Goal: Obtain resource: Download file/media

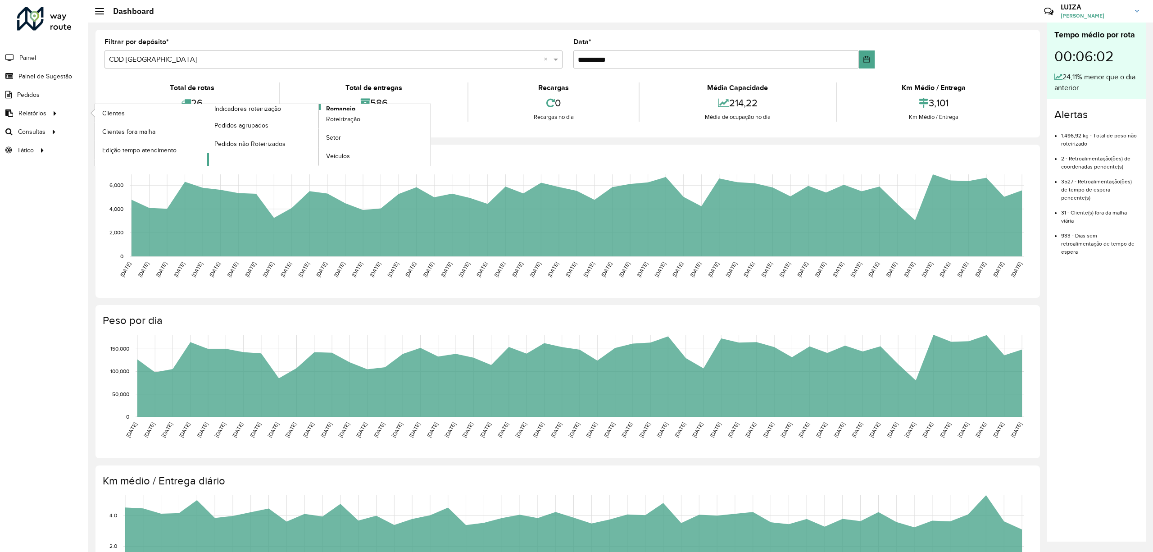
click at [336, 108] on span "Romaneio" at bounding box center [340, 108] width 29 height 9
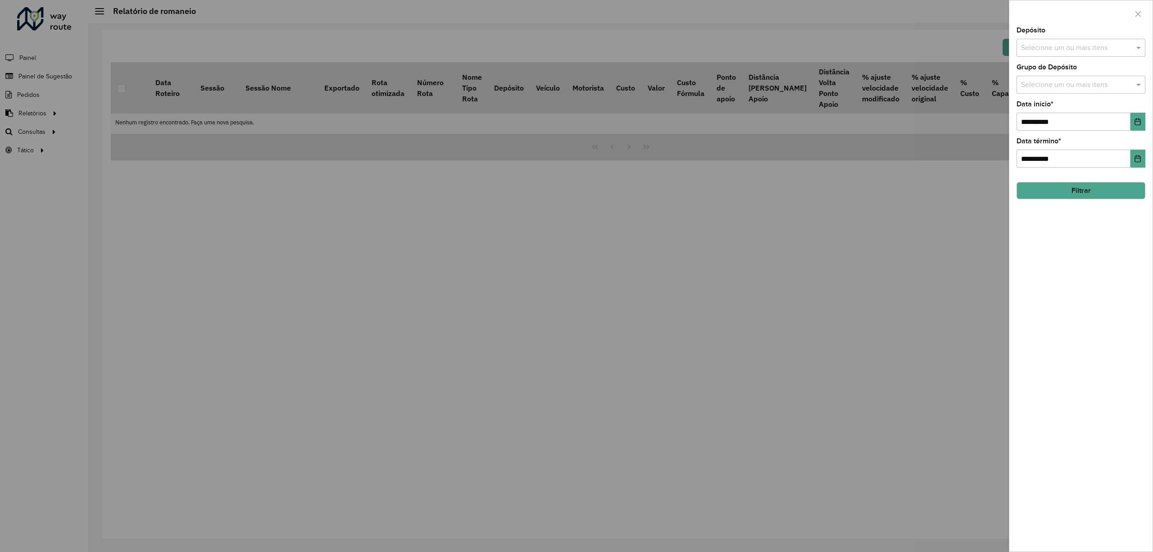
click at [1044, 50] on input "text" at bounding box center [1076, 48] width 115 height 11
click at [1062, 248] on div "**********" at bounding box center [1081, 289] width 143 height 524
click at [1037, 82] on input "text" at bounding box center [1076, 85] width 115 height 11
click at [1052, 220] on div "**********" at bounding box center [1081, 289] width 143 height 524
click at [1137, 125] on icon "Choose Date" at bounding box center [1138, 121] width 6 height 7
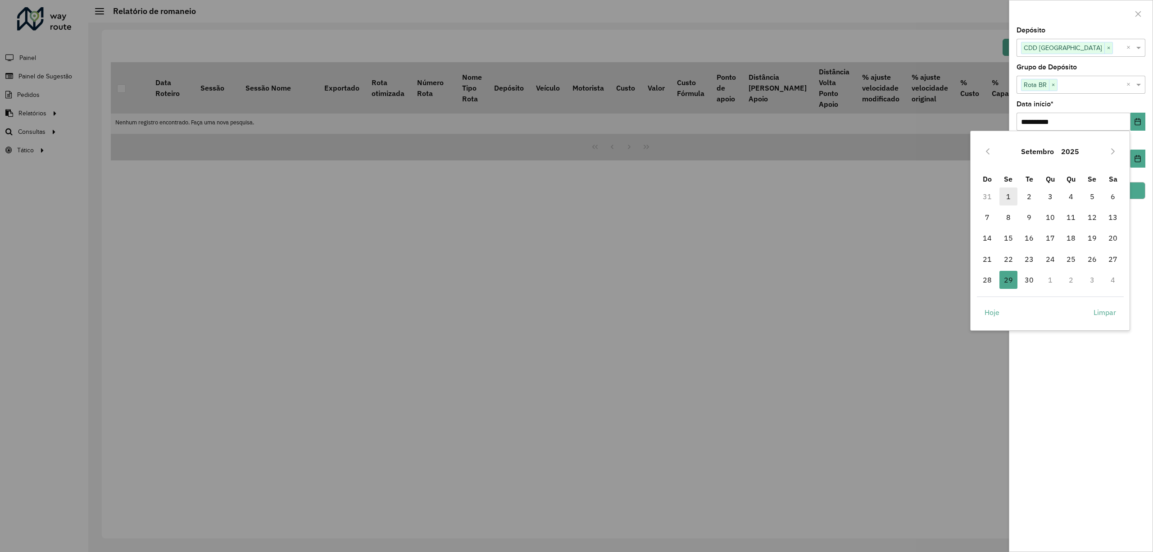
click at [1013, 193] on span "1" at bounding box center [1009, 196] width 18 height 18
type input "**********"
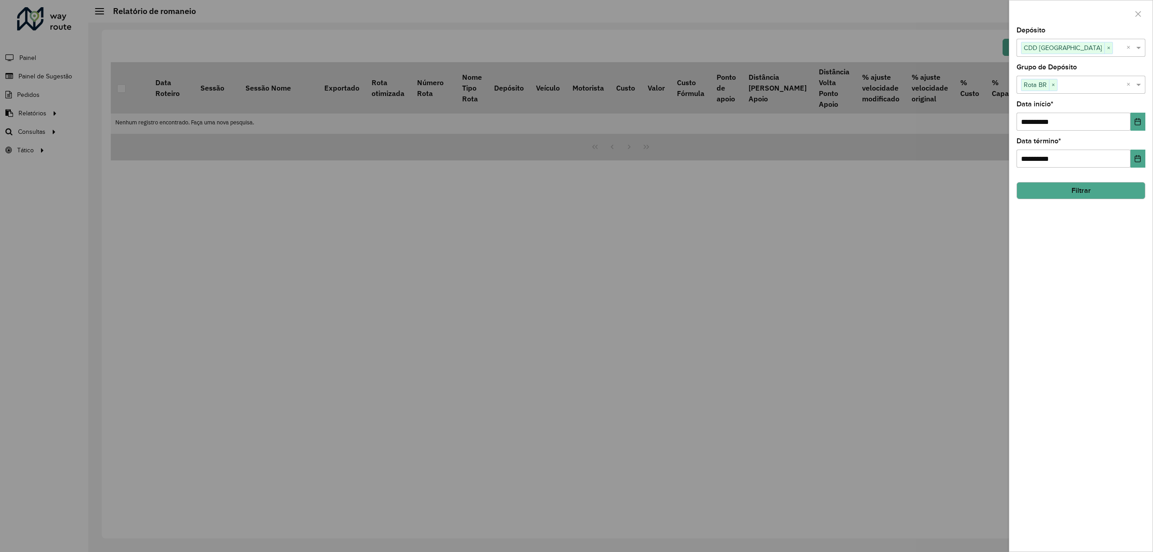
click at [1078, 190] on button "Filtrar" at bounding box center [1081, 190] width 129 height 17
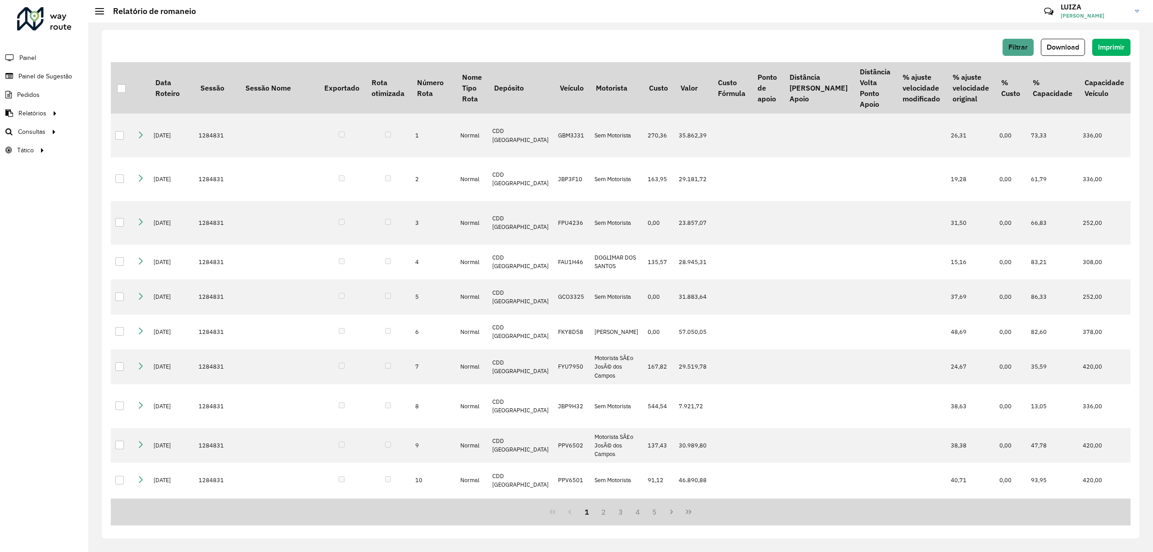
click at [1064, 37] on div "Filtrar Download Imprimir Data Roteiro Sessão Sessão Nome Exportado Rota otimiz…" at bounding box center [621, 284] width 1038 height 509
click at [1064, 44] on span "Download" at bounding box center [1063, 47] width 32 height 8
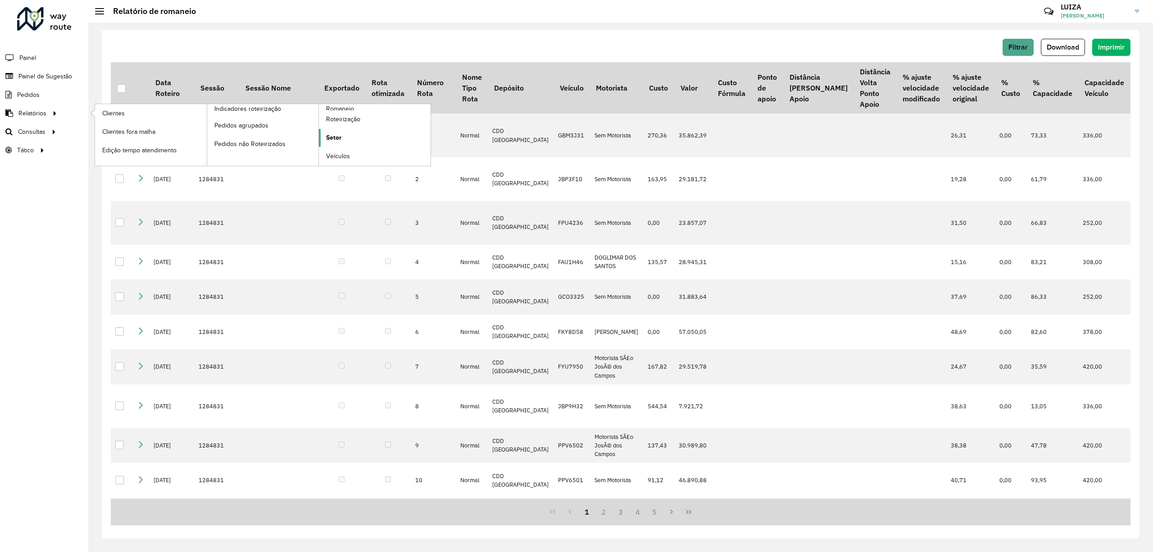
click at [337, 142] on span "Setor" at bounding box center [333, 137] width 15 height 9
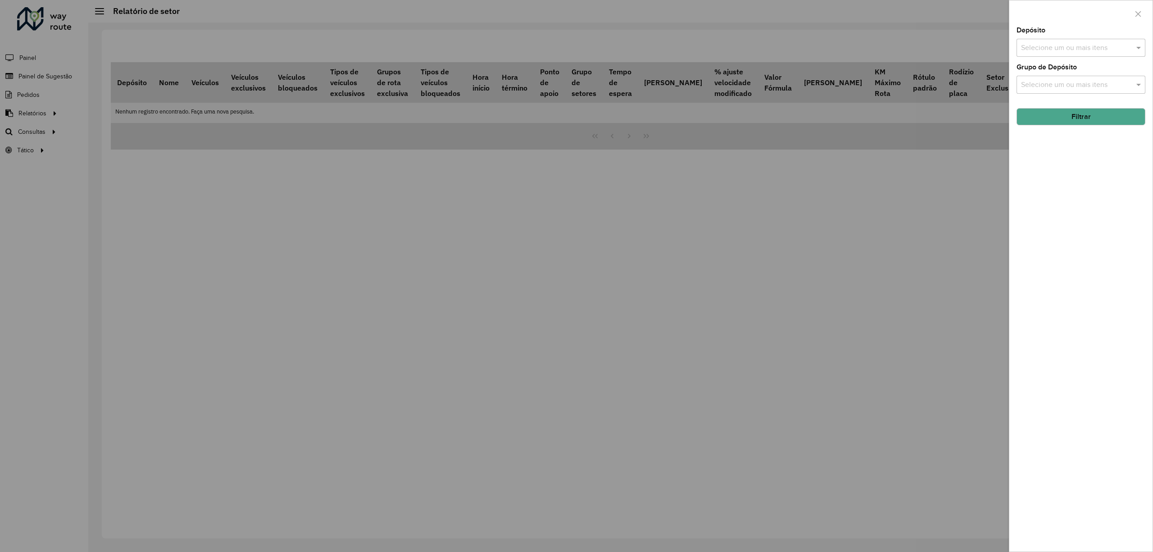
click at [1022, 49] on input "text" at bounding box center [1076, 48] width 115 height 11
click at [1038, 107] on div "CDD [GEOGRAPHIC_DATA]" at bounding box center [1080, 107] width 127 height 15
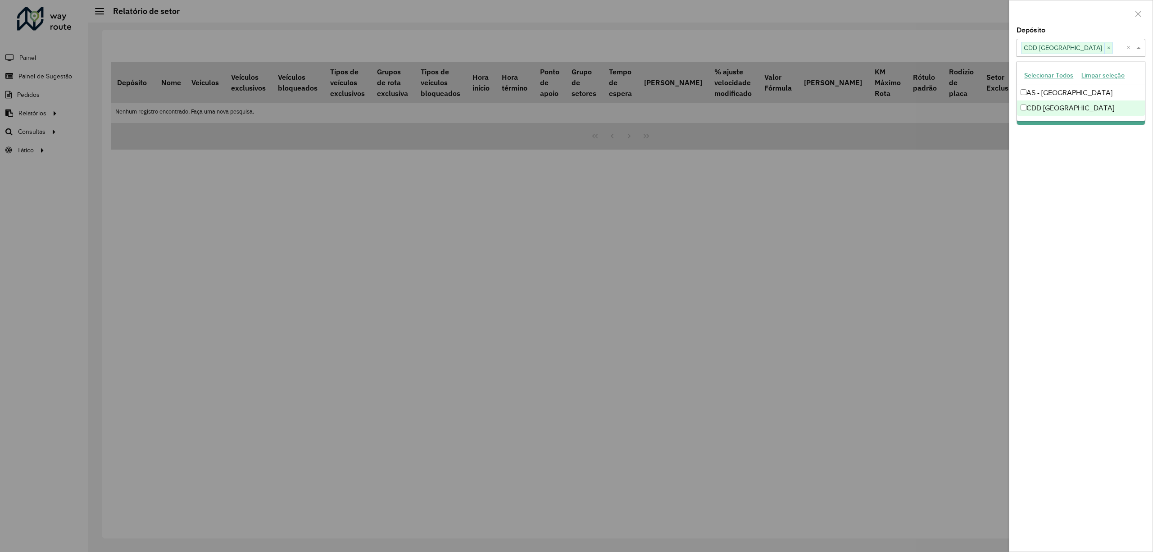
click at [1096, 150] on div "Depósito Selecione um ou mais itens CDD São José dos Campos × × Grupo de Depósi…" at bounding box center [1081, 289] width 143 height 524
click at [1079, 119] on button "Filtrar" at bounding box center [1081, 116] width 129 height 17
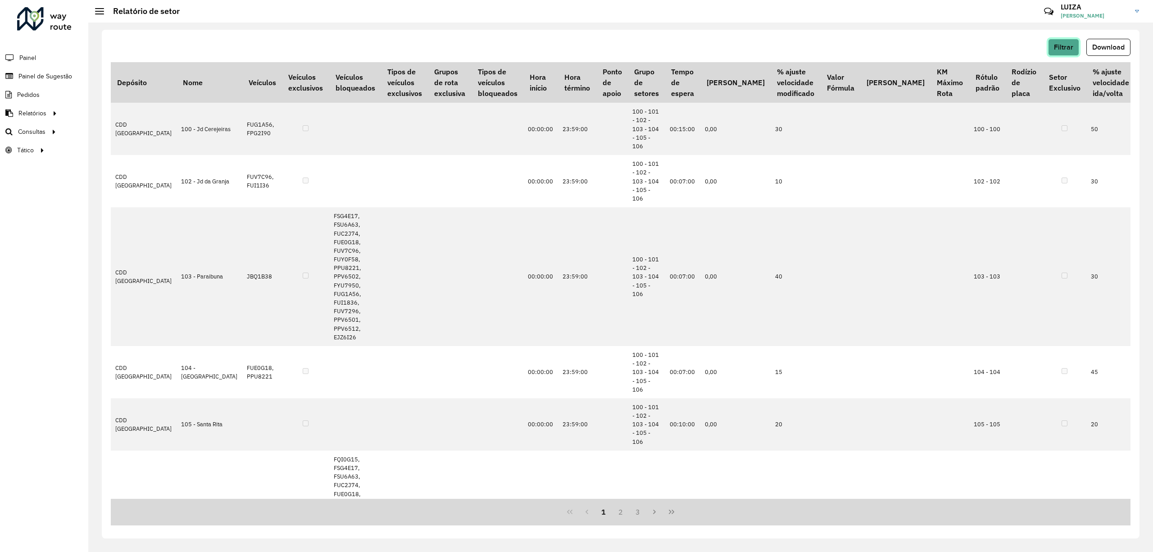
click at [1064, 40] on button "Filtrar" at bounding box center [1063, 47] width 31 height 17
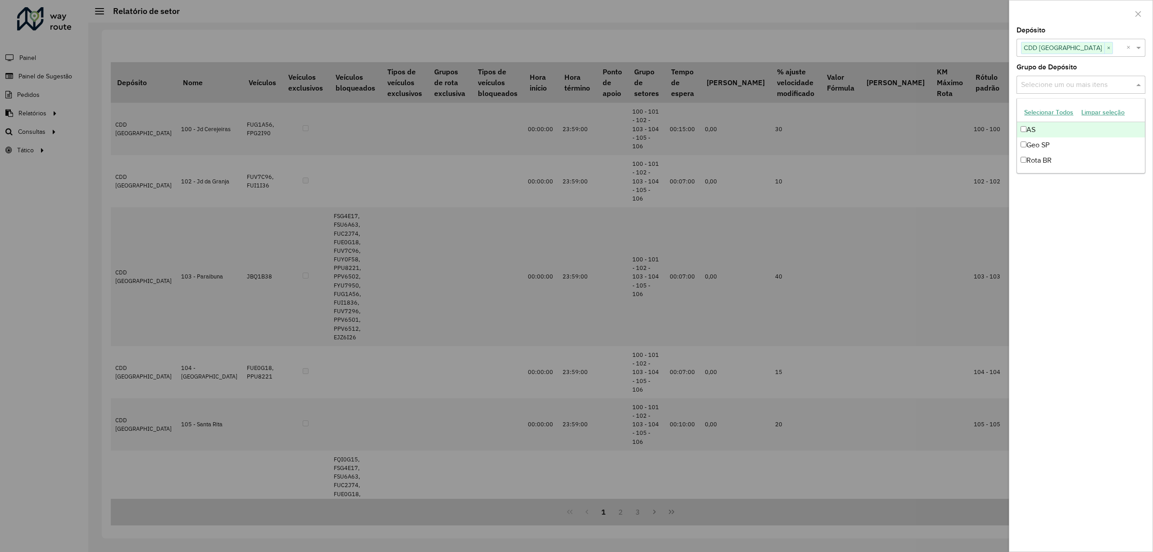
click at [1061, 85] on input "text" at bounding box center [1076, 85] width 115 height 11
click at [1046, 159] on div "Rota BR" at bounding box center [1080, 160] width 127 height 15
click at [1042, 179] on div "Depósito Selecione um ou mais itens CDD São José dos Campos × × Grupo de Depósi…" at bounding box center [1081, 289] width 143 height 524
click at [1062, 120] on button "Filtrar" at bounding box center [1081, 116] width 129 height 17
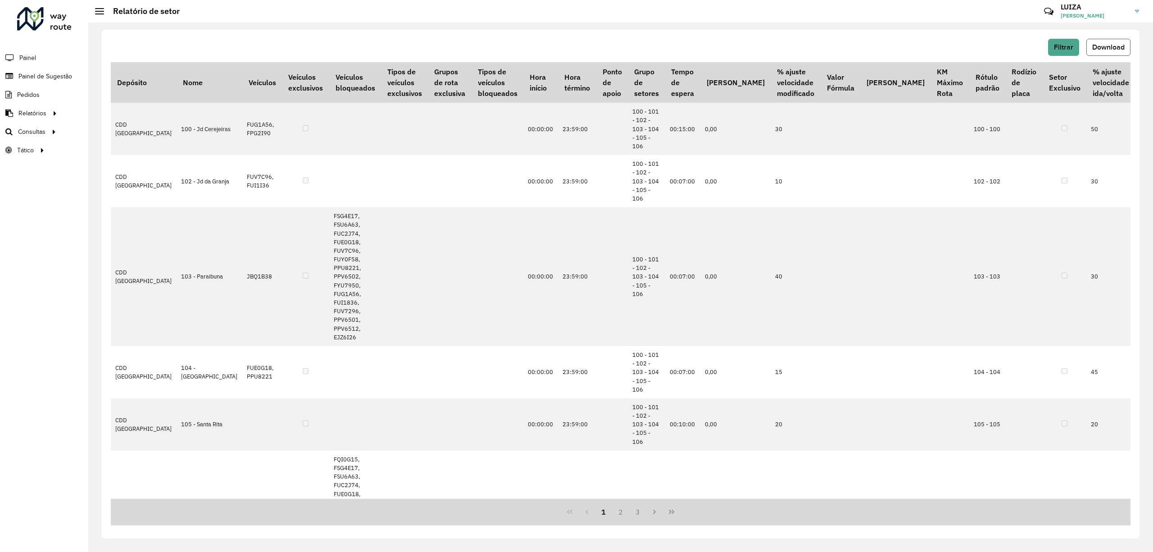
click at [1111, 47] on span "Download" at bounding box center [1108, 47] width 32 height 8
